Goal: Task Accomplishment & Management: Use online tool/utility

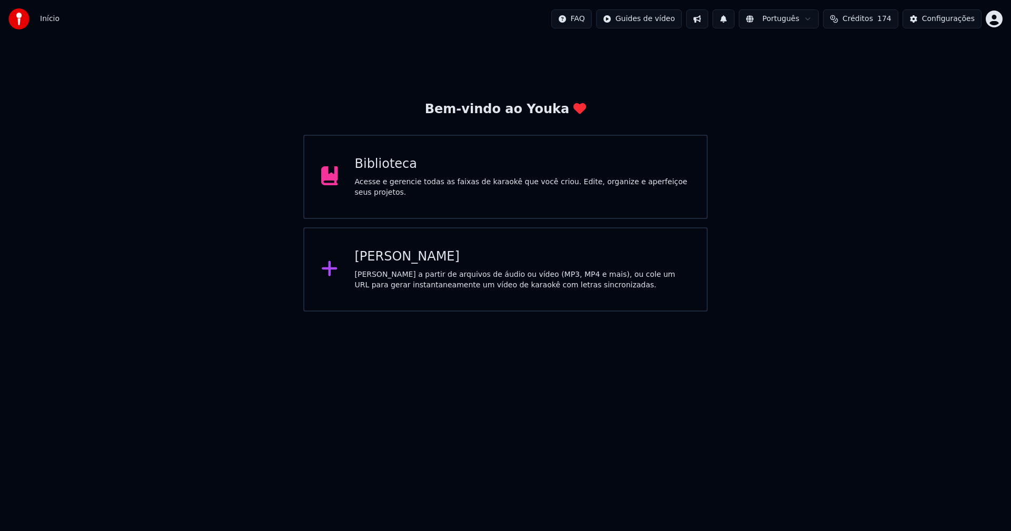
click at [374, 172] on div "Biblioteca" at bounding box center [522, 164] width 335 height 17
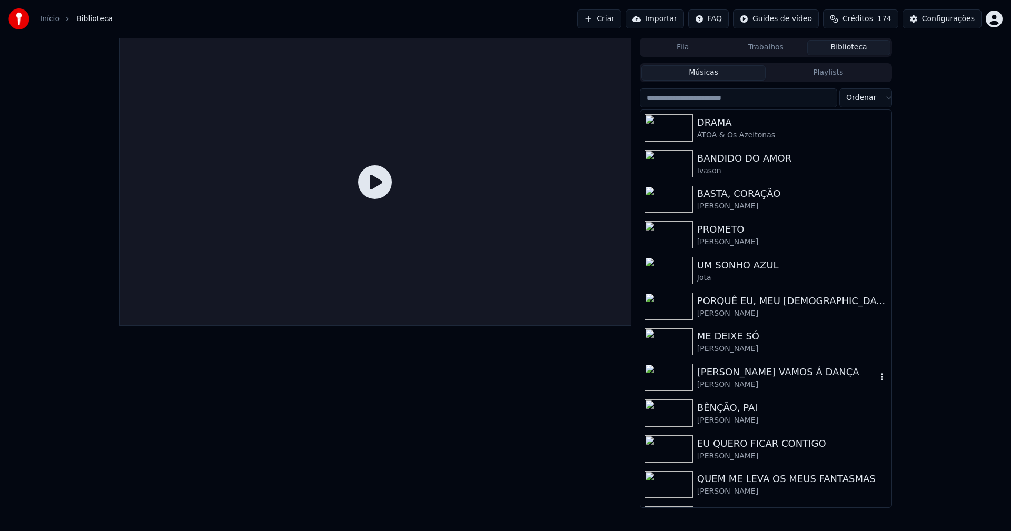
click at [780, 362] on div "[PERSON_NAME] VAMOS Á DANÇA [PERSON_NAME]" at bounding box center [765, 378] width 251 height 36
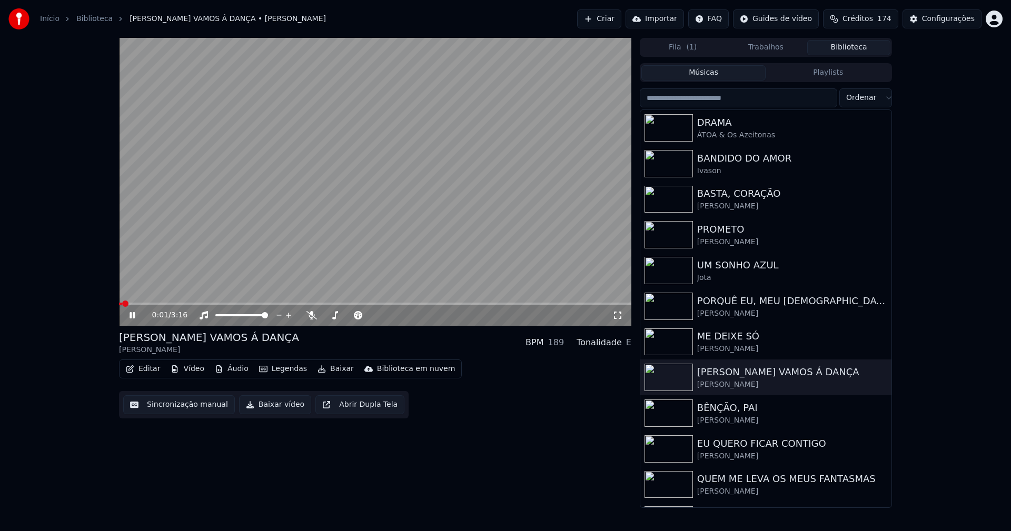
click at [148, 370] on button "Editar" at bounding box center [143, 369] width 43 height 15
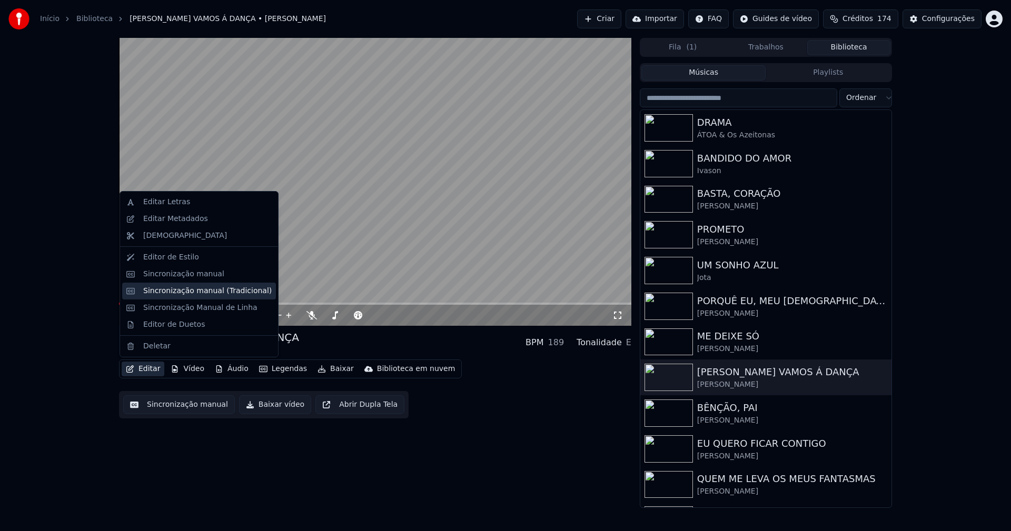
click at [195, 293] on div "Sincronização manual (Tradicional)" at bounding box center [207, 291] width 128 height 11
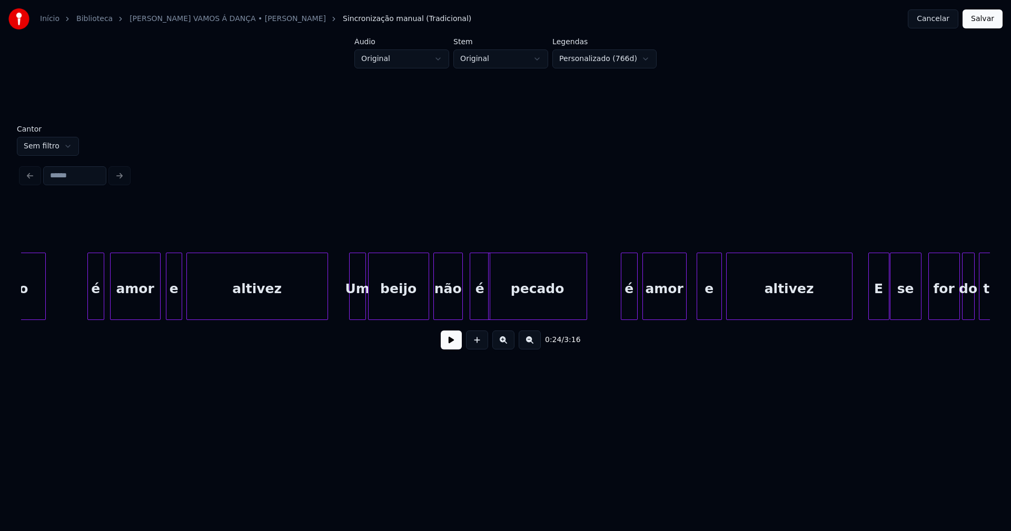
scroll to position [0, 7093]
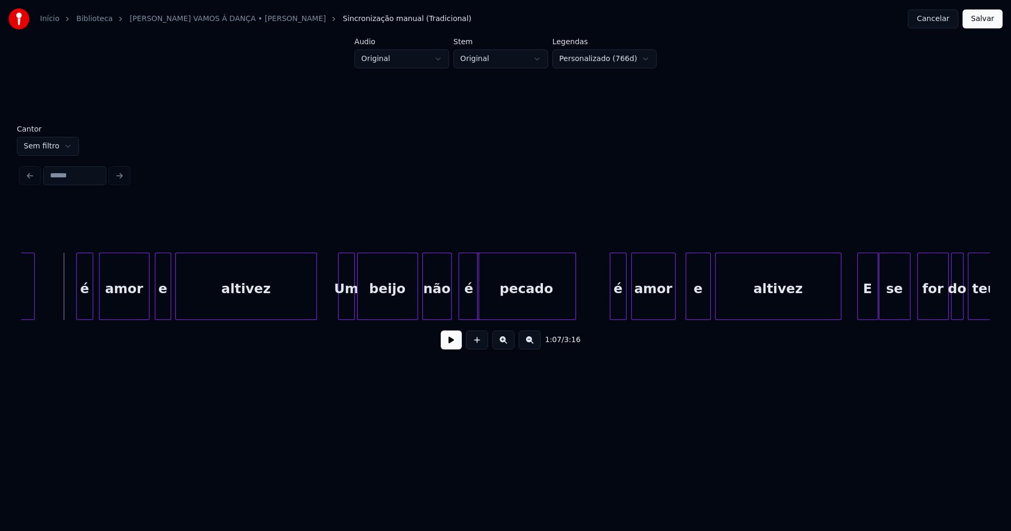
click at [446, 342] on button at bounding box center [451, 340] width 21 height 19
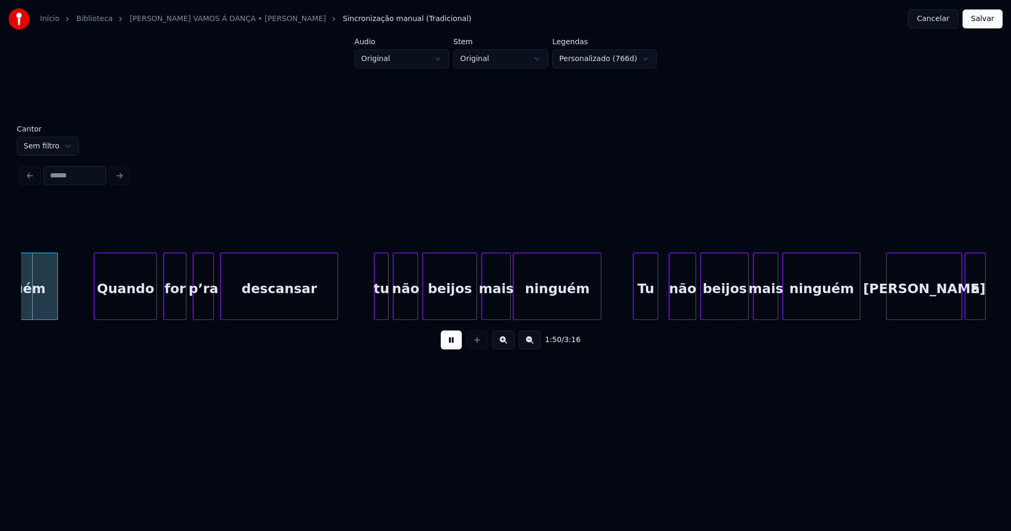
scroll to position [0, 11618]
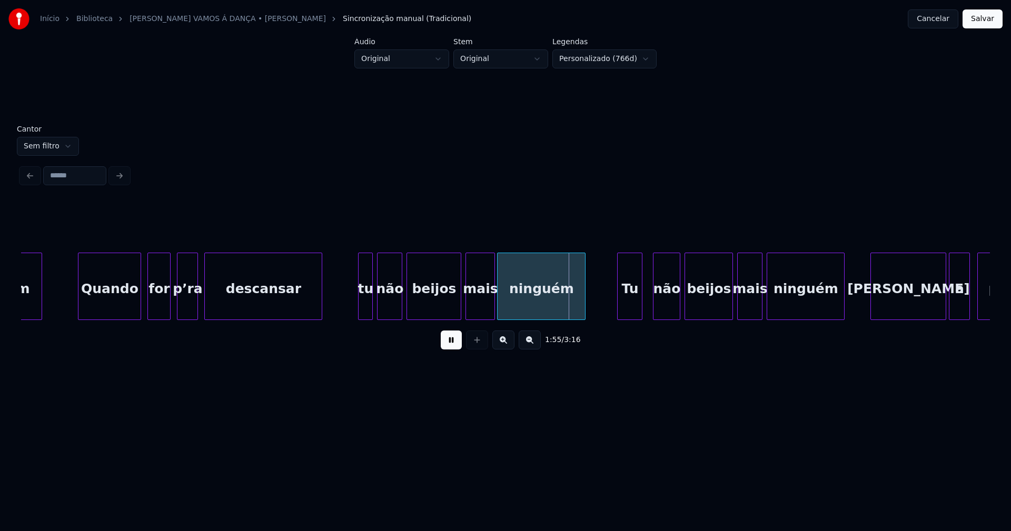
drag, startPoint x: 447, startPoint y: 344, endPoint x: 449, endPoint y: 321, distance: 23.3
click at [447, 343] on button at bounding box center [451, 340] width 21 height 19
click at [445, 309] on div "beijos" at bounding box center [434, 289] width 54 height 72
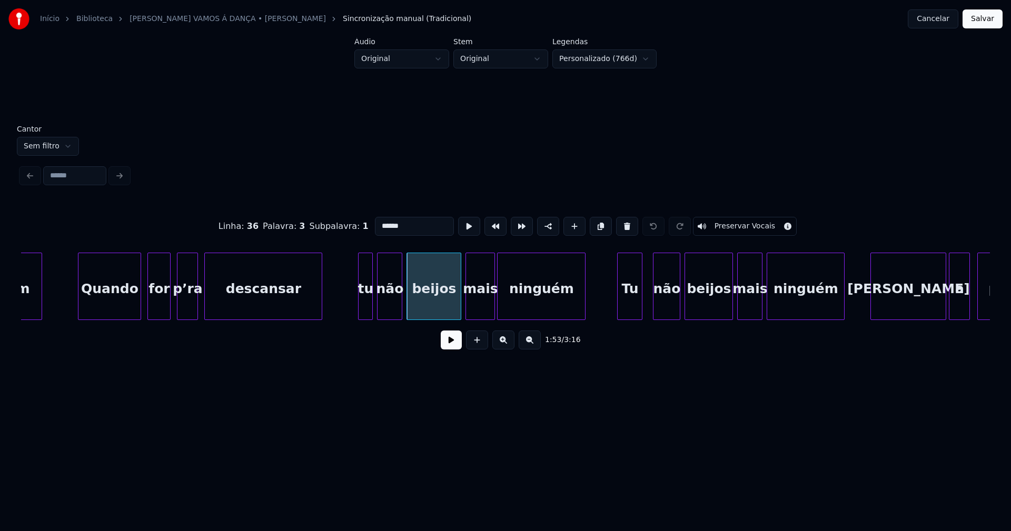
click at [390, 220] on input "******" at bounding box center [414, 226] width 79 height 19
type input "******"
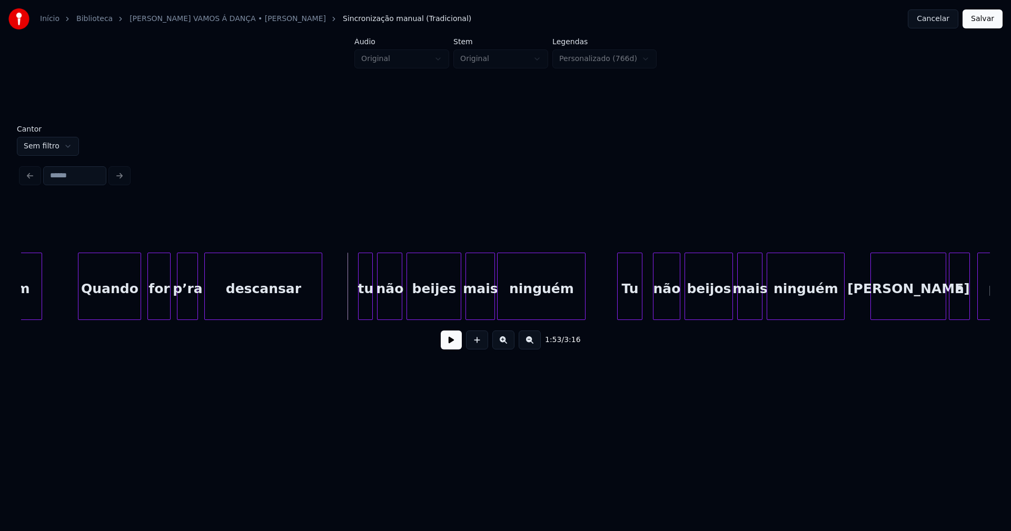
click at [459, 343] on button at bounding box center [451, 340] width 21 height 19
click at [453, 346] on button at bounding box center [451, 340] width 21 height 19
click at [719, 304] on div "beijos" at bounding box center [708, 289] width 47 height 72
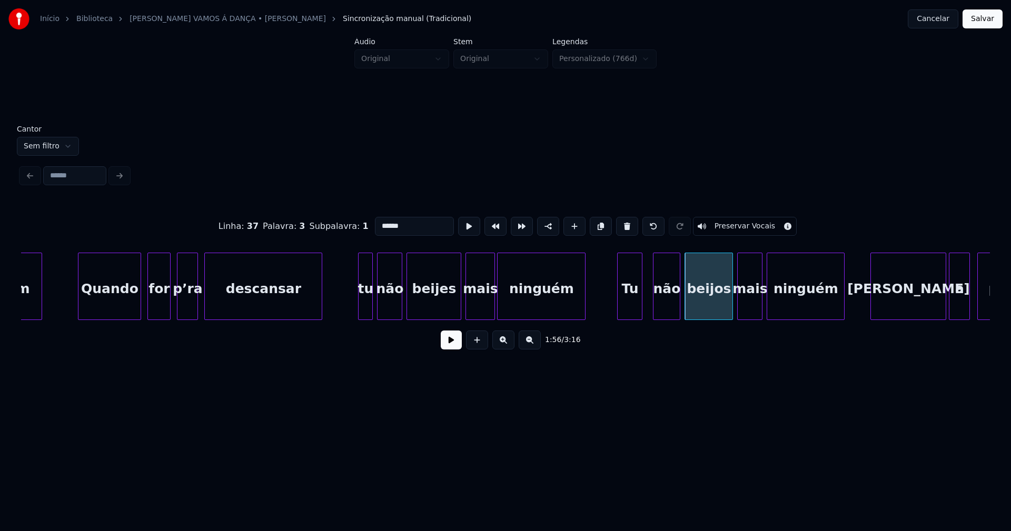
click at [390, 221] on input "******" at bounding box center [414, 226] width 79 height 19
type input "******"
click at [452, 346] on button at bounding box center [451, 340] width 21 height 19
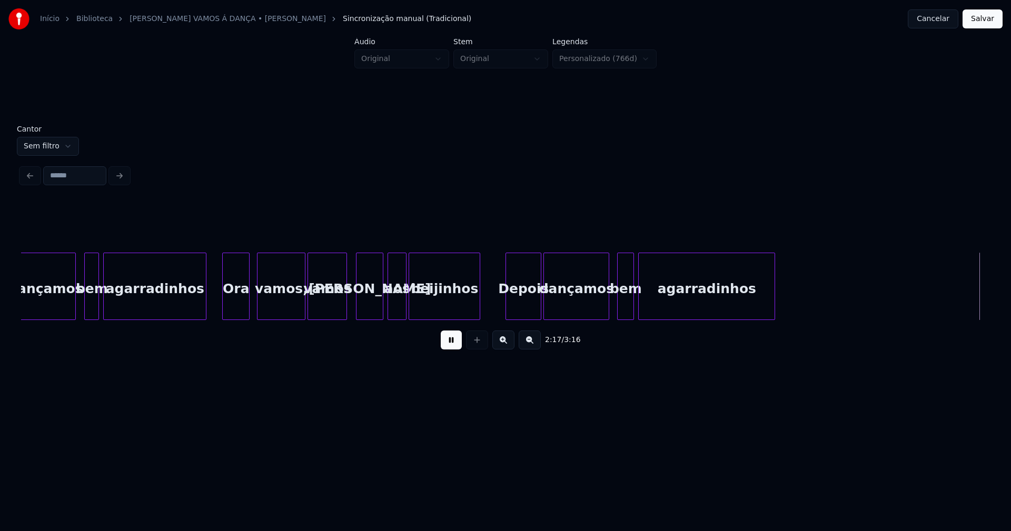
scroll to position [0, 14525]
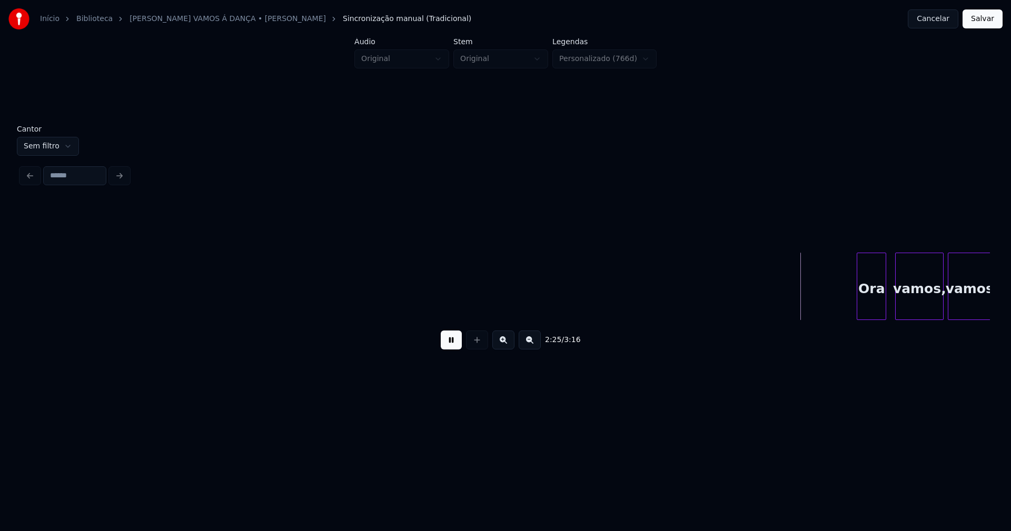
click at [449, 350] on button at bounding box center [451, 340] width 21 height 19
click at [992, 21] on button "Salvar" at bounding box center [983, 18] width 40 height 19
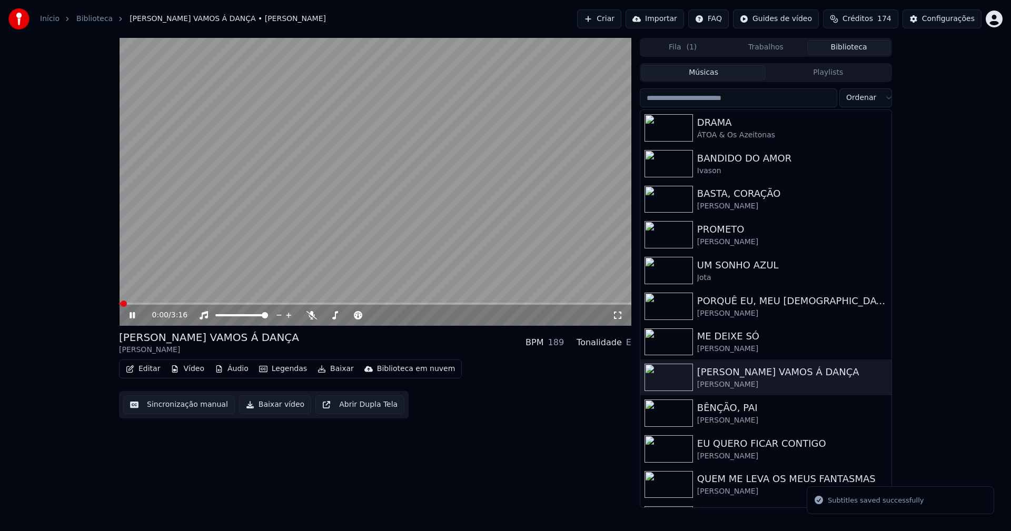
click at [131, 315] on icon at bounding box center [132, 315] width 5 height 6
click at [271, 408] on button "Baixar vídeo" at bounding box center [275, 404] width 72 height 19
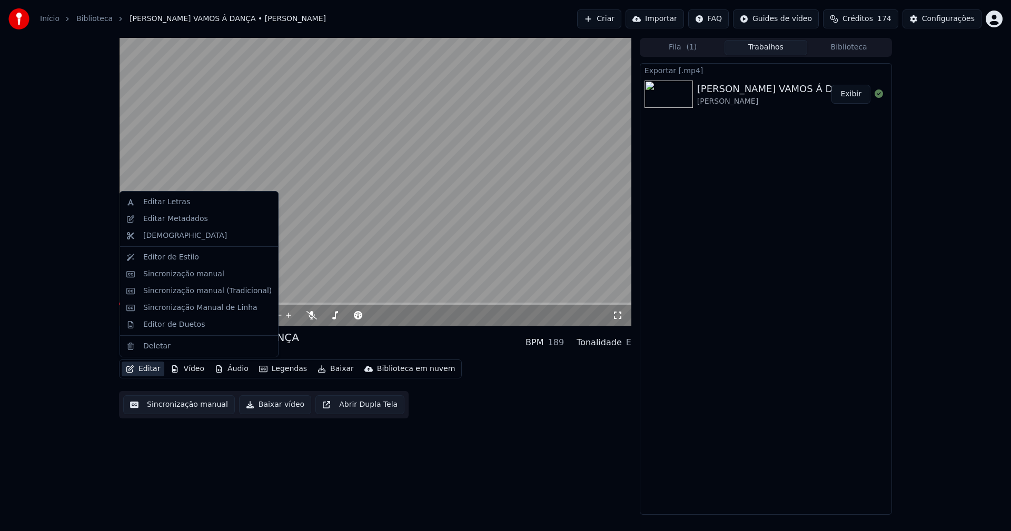
click at [147, 369] on button "Editar" at bounding box center [143, 369] width 43 height 15
click at [182, 293] on div "Sincronização manual (Tradicional)" at bounding box center [207, 291] width 128 height 11
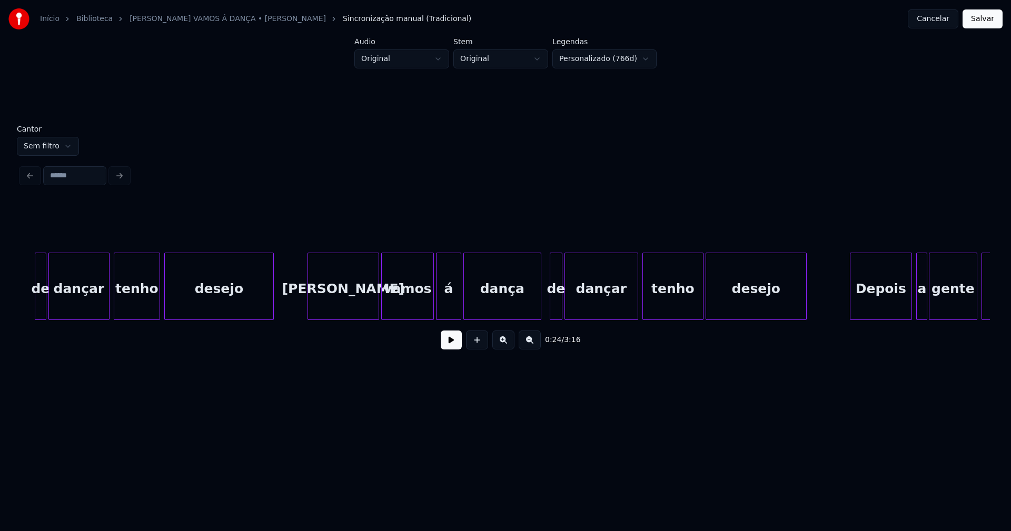
scroll to position [0, 2849]
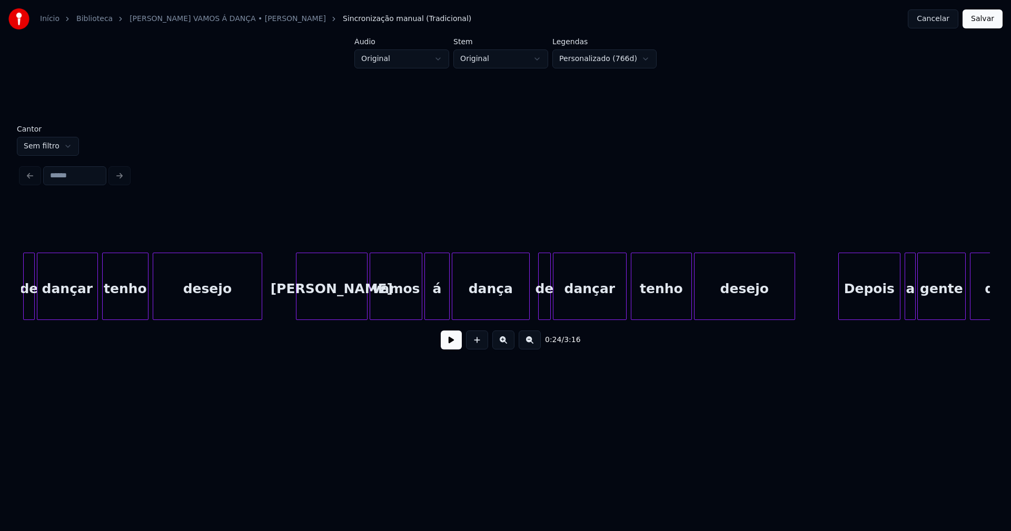
click at [924, 22] on button "Cancelar" at bounding box center [933, 18] width 51 height 19
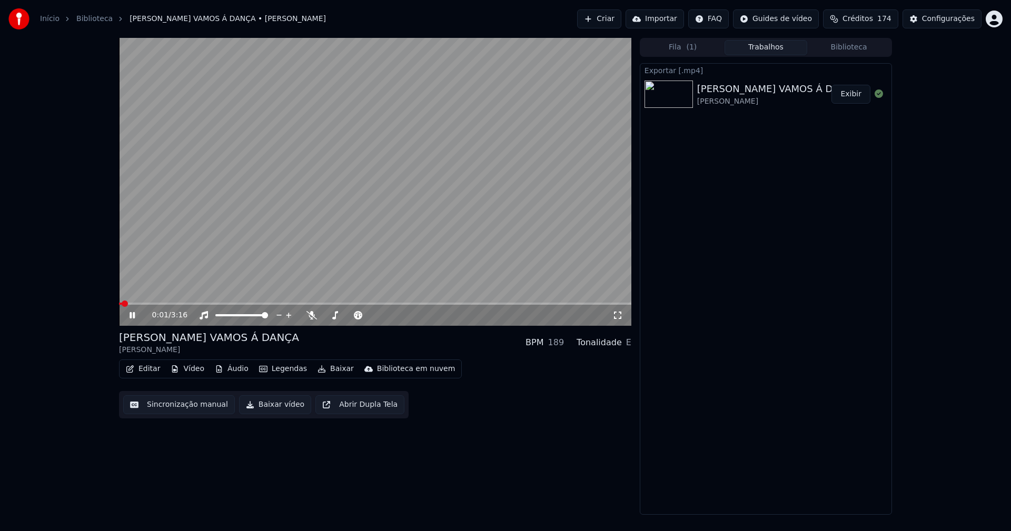
click at [132, 315] on icon at bounding box center [139, 315] width 25 height 8
drag, startPoint x: 853, startPoint y: 46, endPoint x: 843, endPoint y: 46, distance: 10.5
click at [854, 46] on button "Biblioteca" at bounding box center [848, 47] width 83 height 15
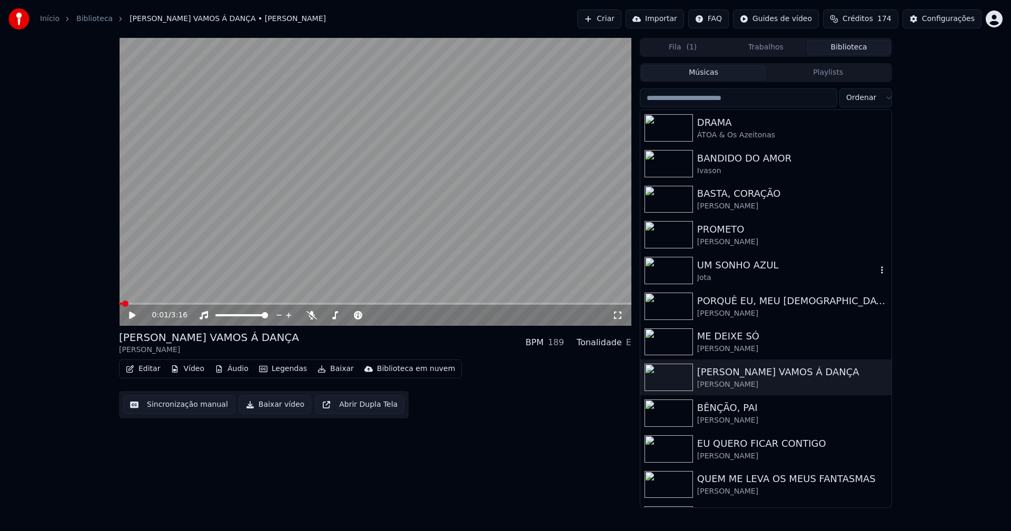
drag, startPoint x: 729, startPoint y: 266, endPoint x: 756, endPoint y: 264, distance: 26.4
click at [730, 265] on div "UM SONHO AZUL" at bounding box center [787, 265] width 180 height 15
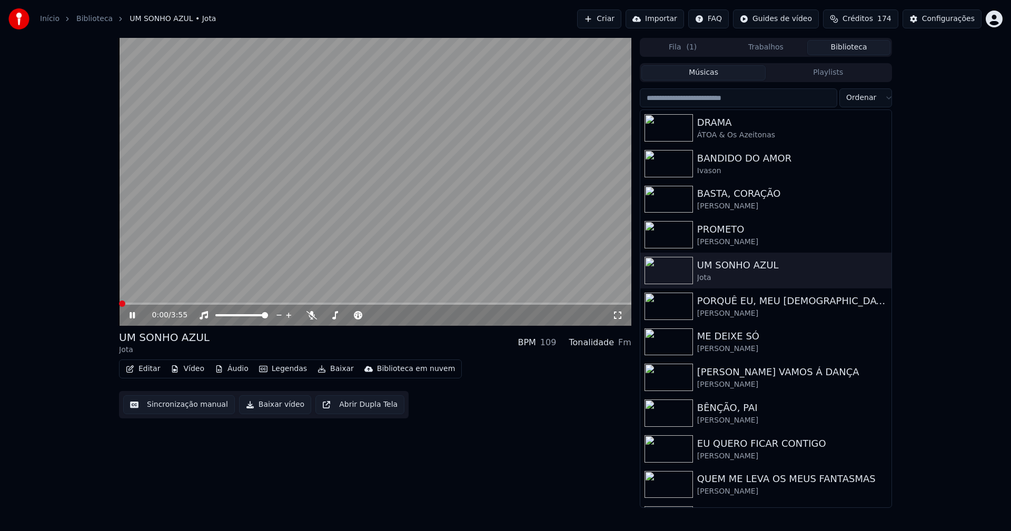
click at [128, 315] on icon at bounding box center [139, 315] width 25 height 8
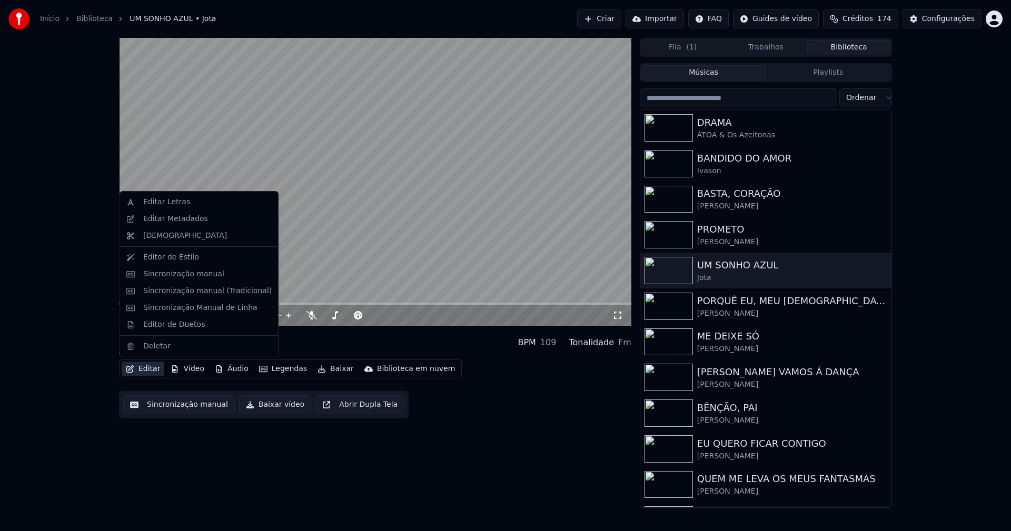
click at [148, 371] on button "Editar" at bounding box center [143, 369] width 43 height 15
click at [189, 293] on div "Sincronização manual (Tradicional)" at bounding box center [207, 291] width 128 height 11
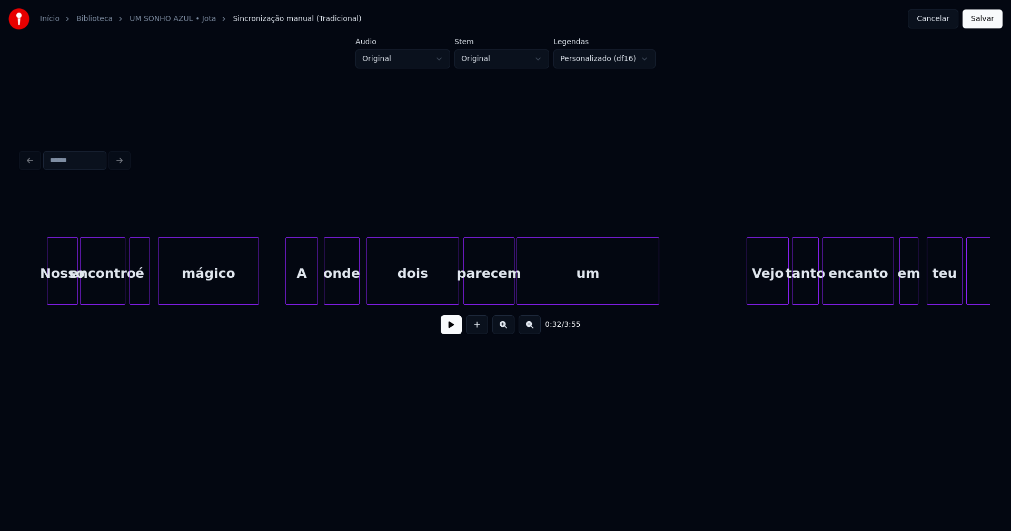
scroll to position [0, 4384]
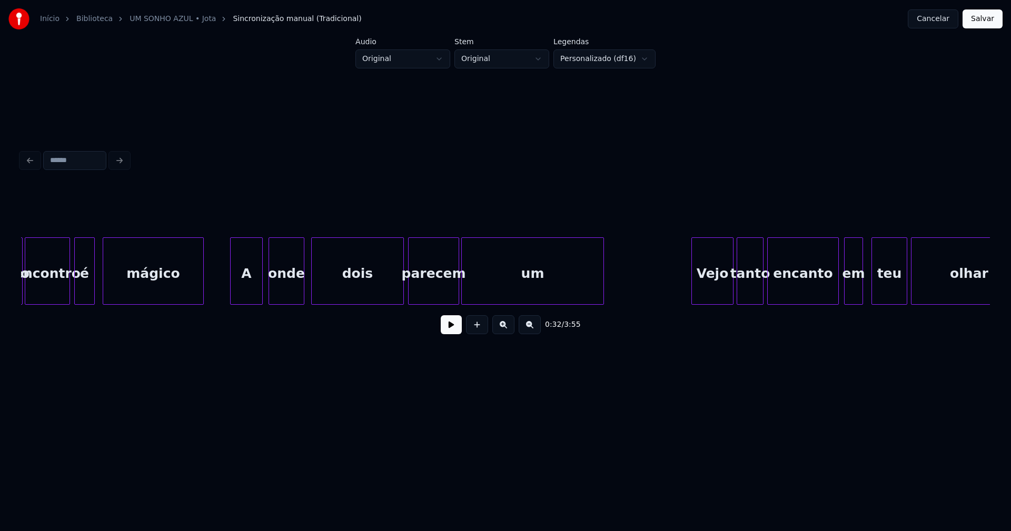
click at [938, 19] on button "Cancelar" at bounding box center [933, 18] width 51 height 19
